Goal: Transaction & Acquisition: Purchase product/service

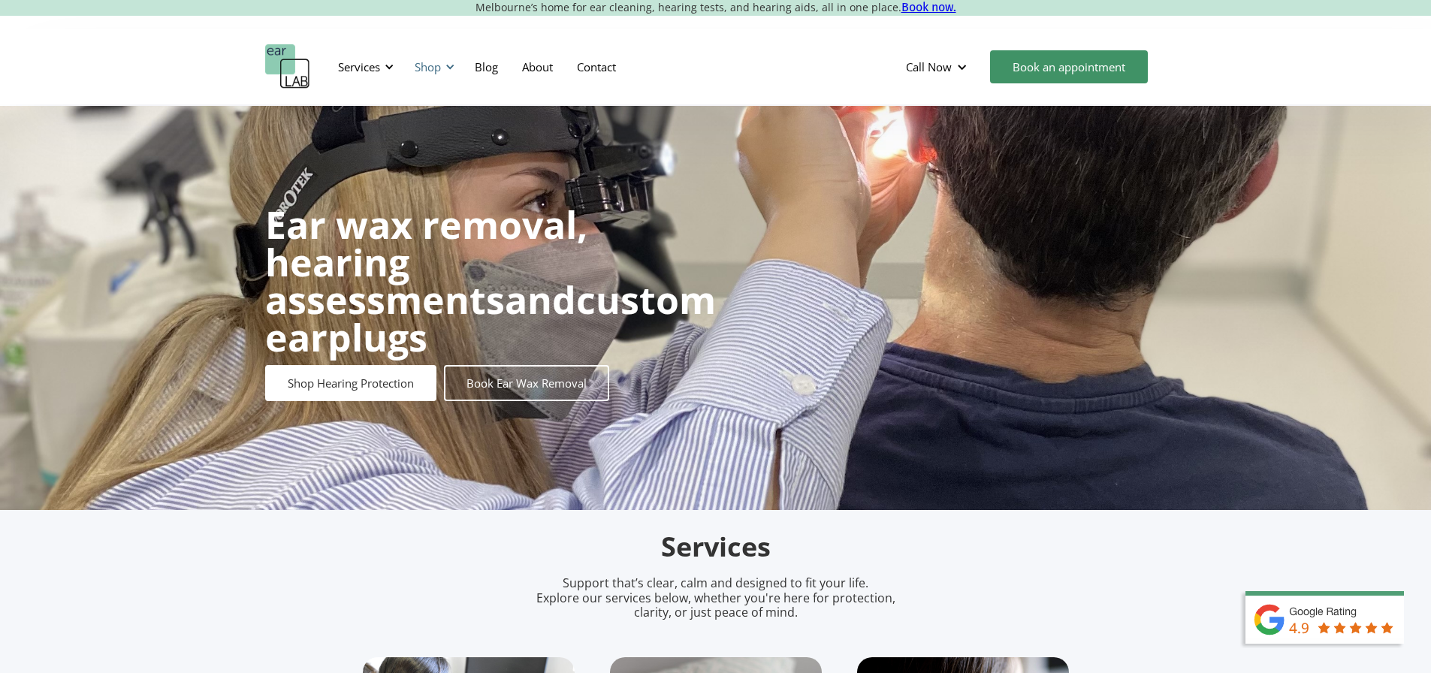
click at [427, 66] on div "Shop" at bounding box center [428, 66] width 26 height 15
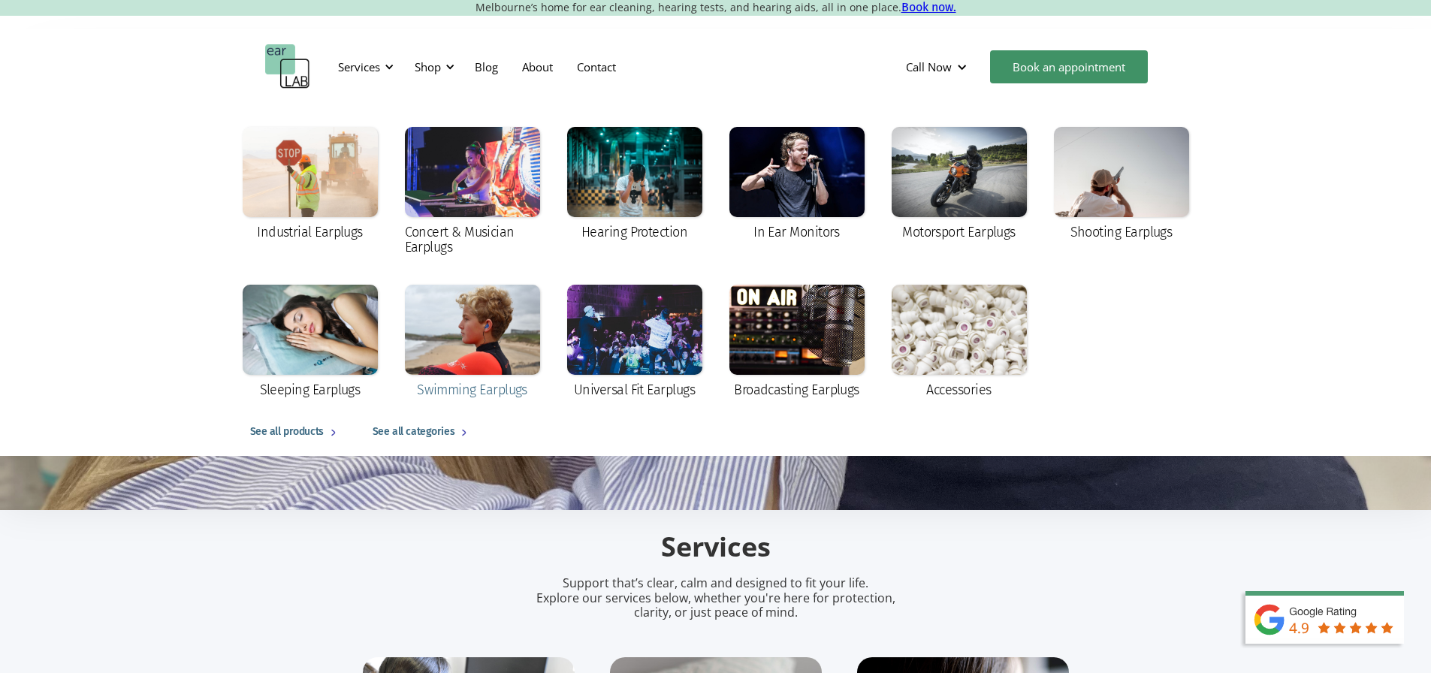
click at [488, 348] on div at bounding box center [472, 330] width 135 height 90
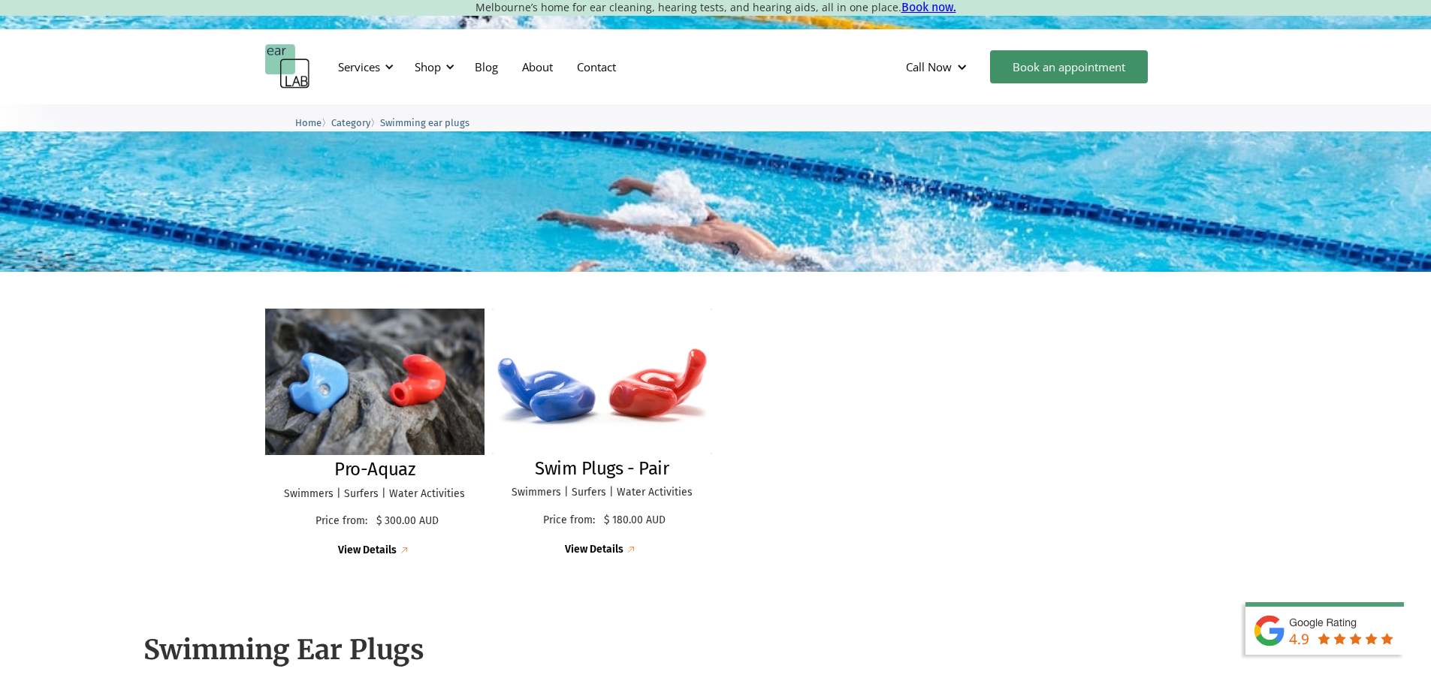
click at [379, 397] on img at bounding box center [375, 382] width 240 height 160
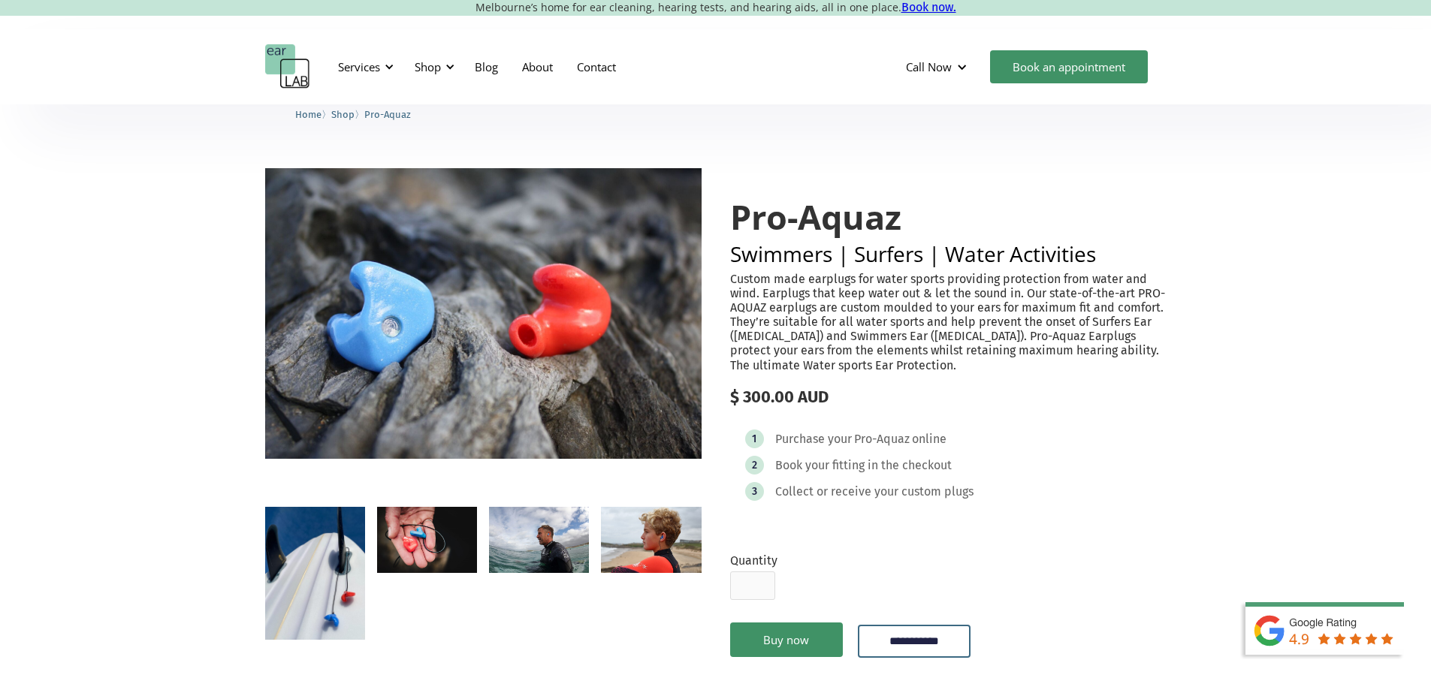
click at [391, 328] on img "open lightbox" at bounding box center [483, 313] width 436 height 291
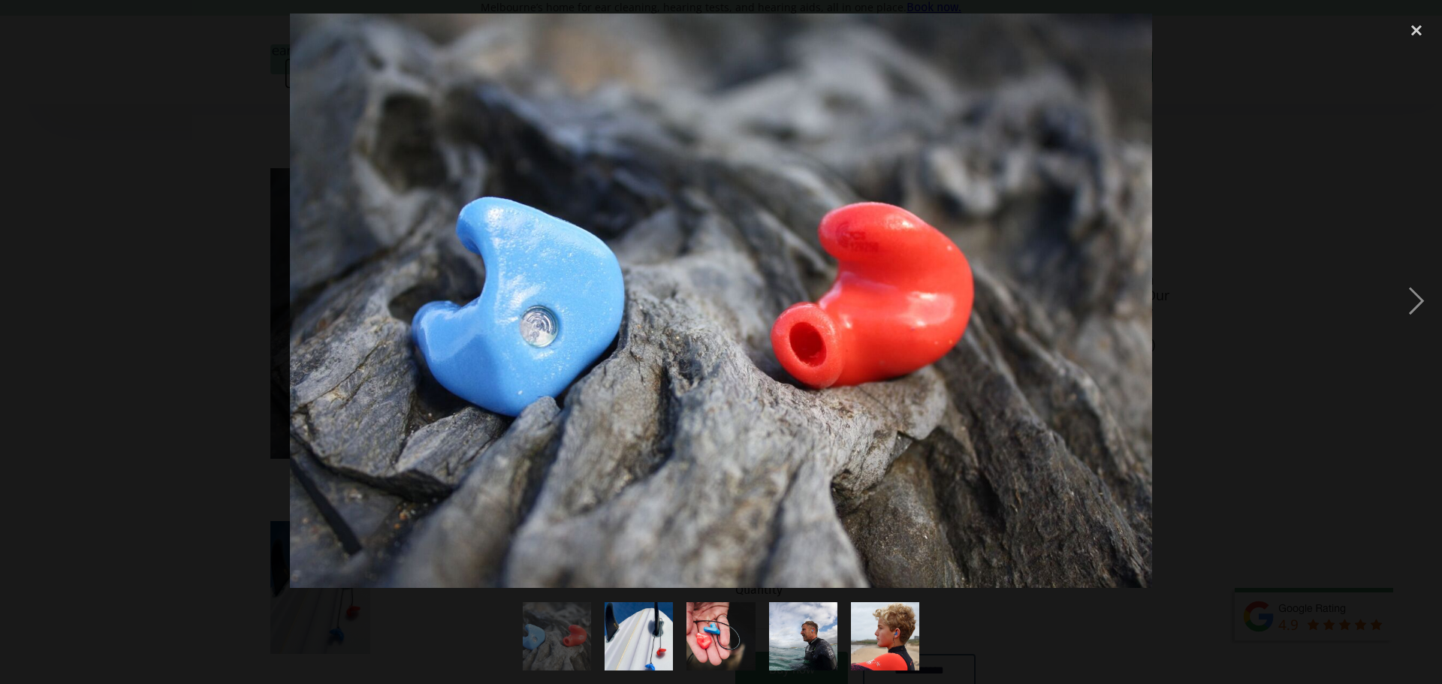
click at [92, 208] on div at bounding box center [721, 301] width 1442 height 575
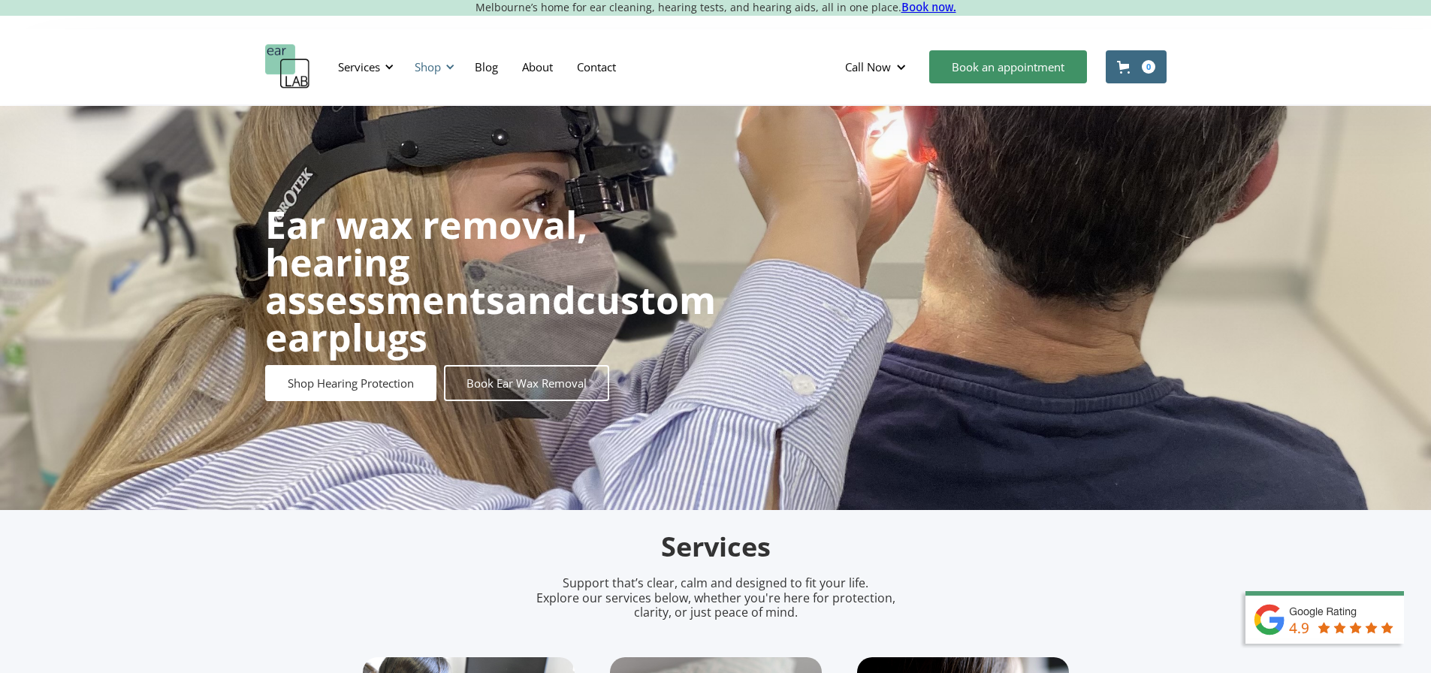
drag, startPoint x: 0, startPoint y: 0, endPoint x: 437, endPoint y: 65, distance: 442.0
click at [437, 65] on div "Shop" at bounding box center [428, 66] width 26 height 15
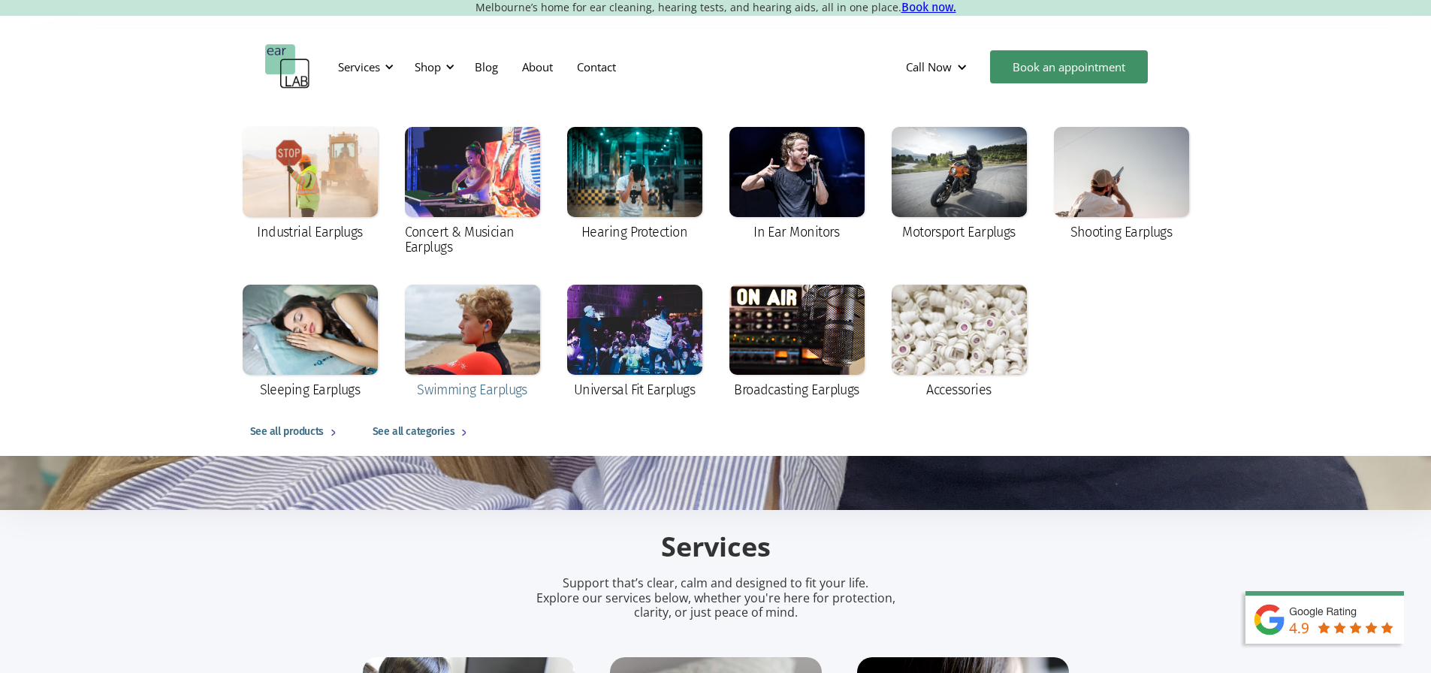
click at [471, 322] on div at bounding box center [472, 330] width 135 height 90
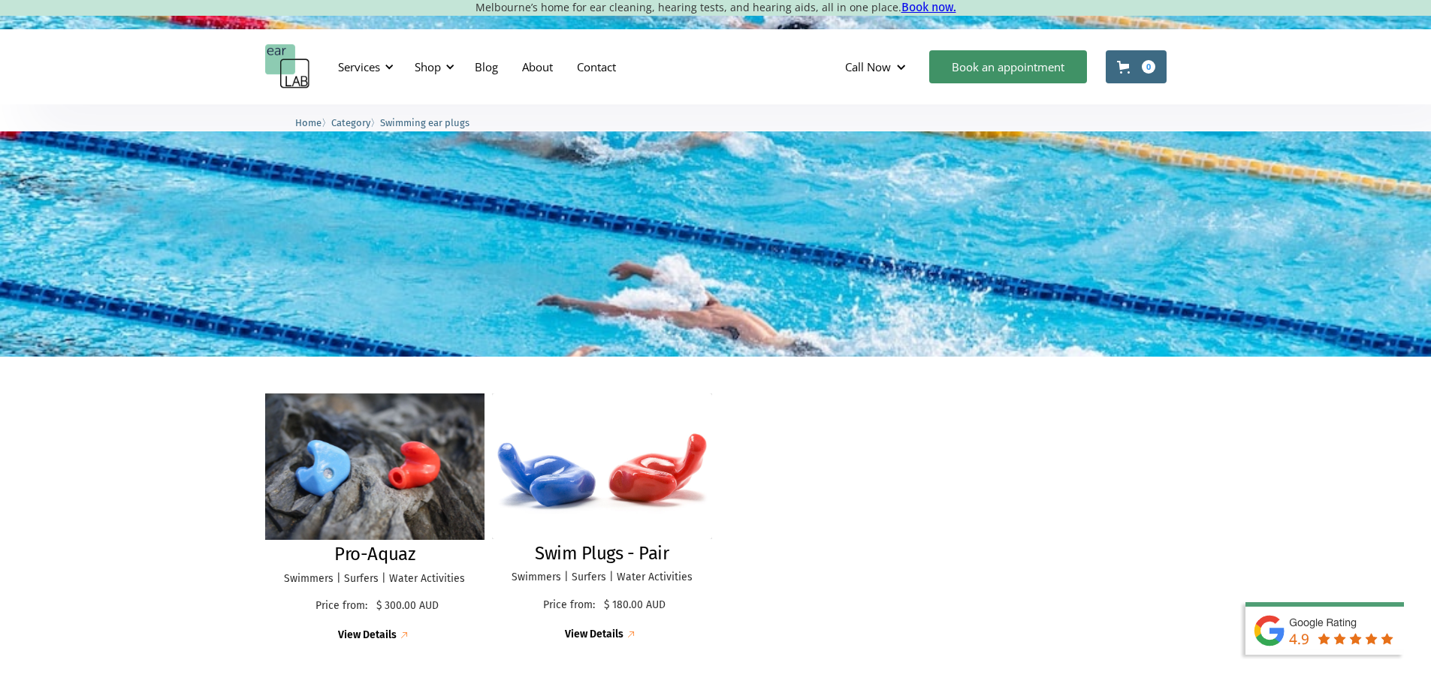
scroll to position [300, 0]
